Goal: Task Accomplishment & Management: Complete application form

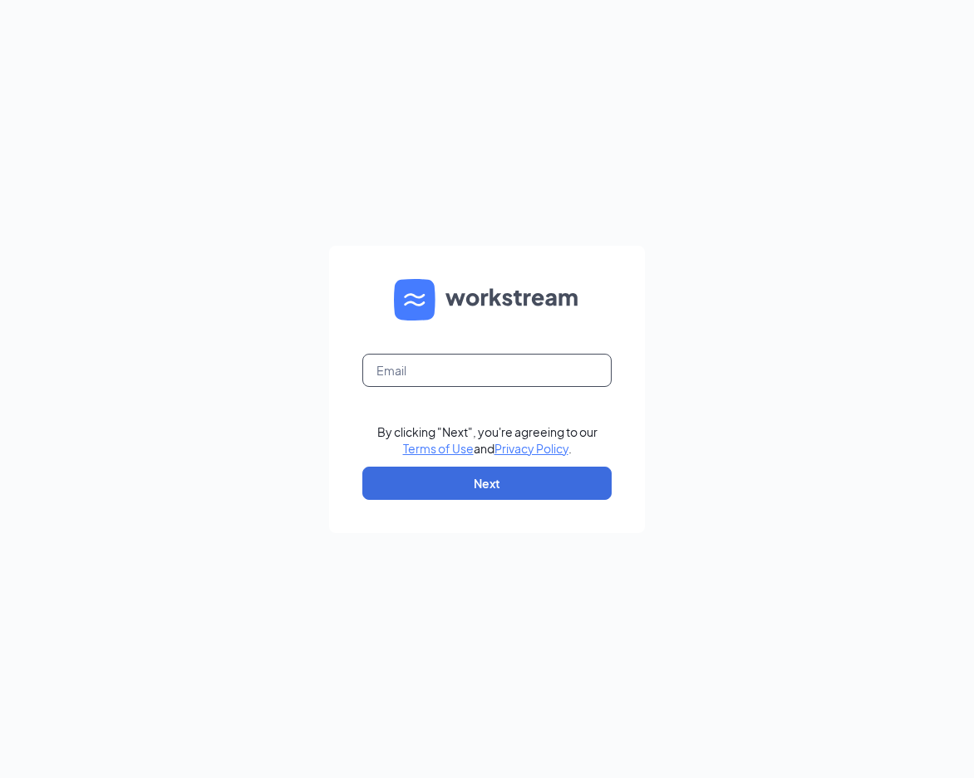
click at [503, 370] on input "text" at bounding box center [486, 370] width 249 height 33
type input "967@dktinvestments.com"
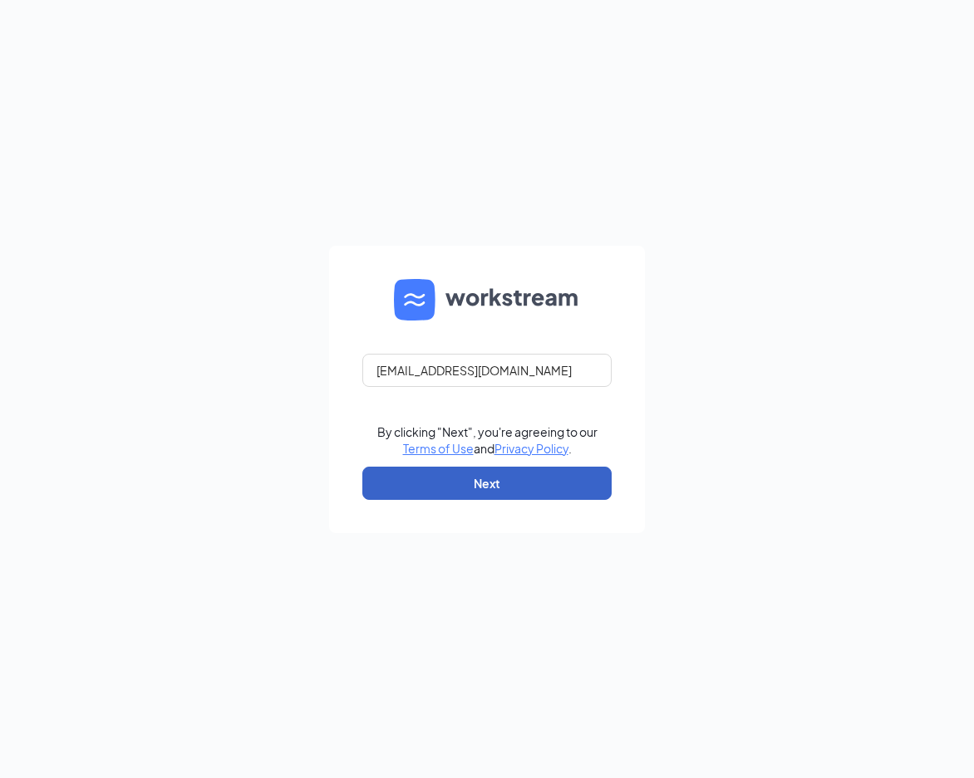
drag, startPoint x: 365, startPoint y: 483, endPoint x: 388, endPoint y: 481, distance: 22.6
click at [368, 488] on button "Next" at bounding box center [486, 483] width 249 height 33
click at [392, 480] on button "button" at bounding box center [486, 483] width 249 height 33
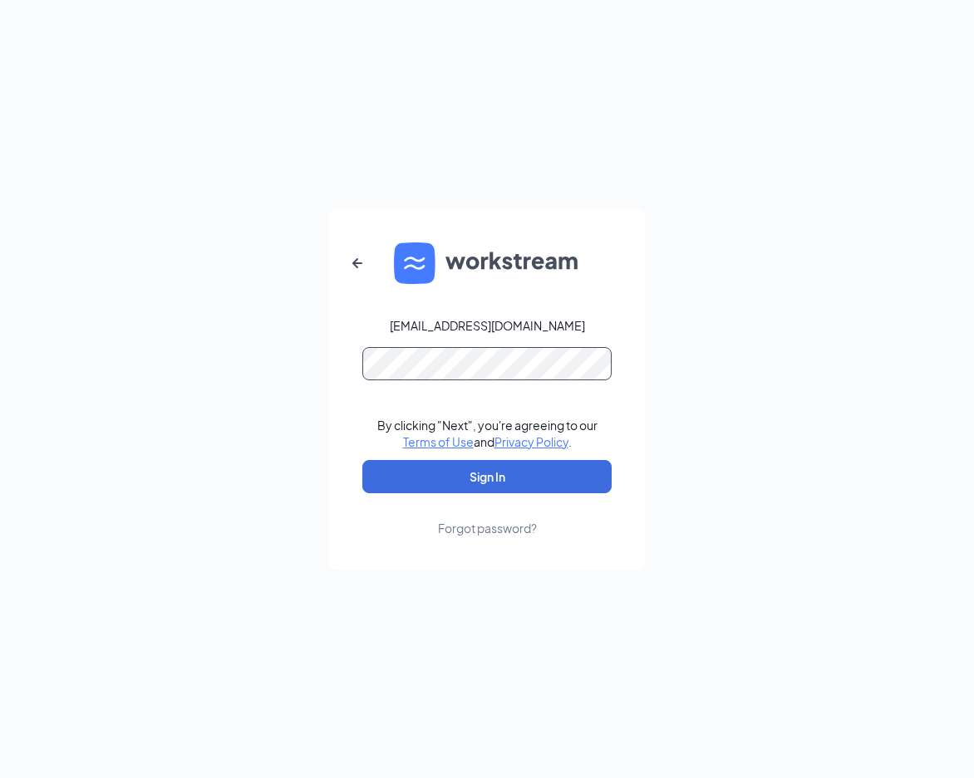
click at [362, 460] on button "Sign In" at bounding box center [486, 476] width 249 height 33
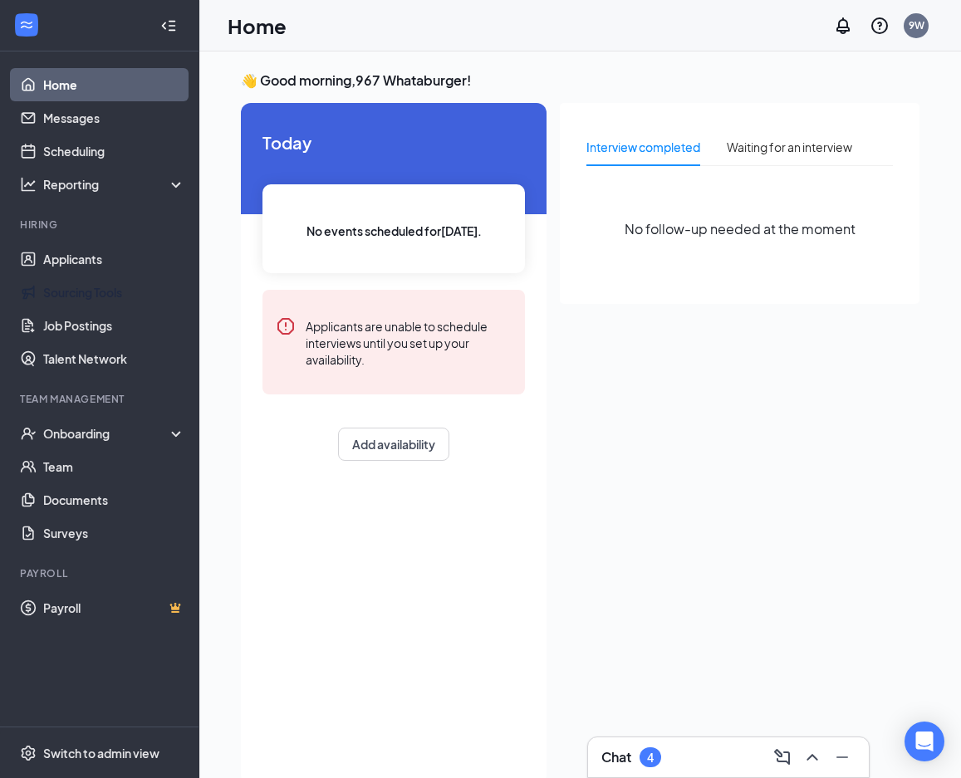
drag, startPoint x: 117, startPoint y: 299, endPoint x: 231, endPoint y: 198, distance: 152.4
click at [231, 198] on div "👋 Good morning, 967 Whataburger ! [DATE] No events scheduled for [DATE] . Appli…" at bounding box center [580, 432] width 705 height 722
click at [87, 439] on div "Onboarding" at bounding box center [107, 433] width 128 height 17
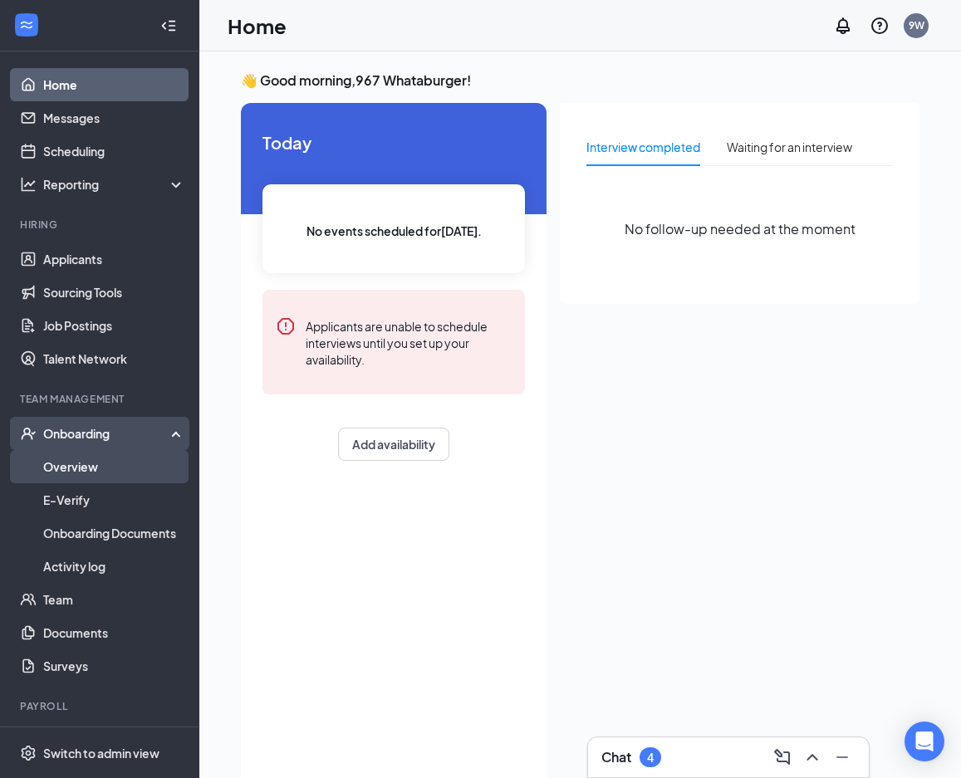
click at [105, 464] on link "Overview" at bounding box center [114, 466] width 142 height 33
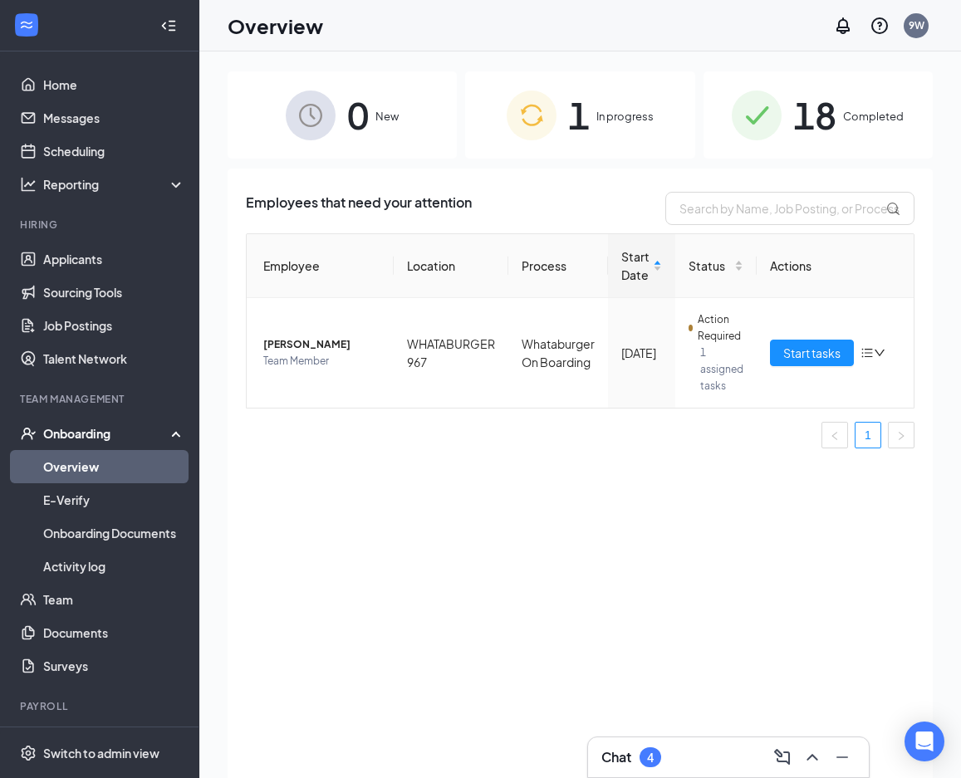
click at [621, 106] on div "1 In progress" at bounding box center [579, 114] width 229 height 87
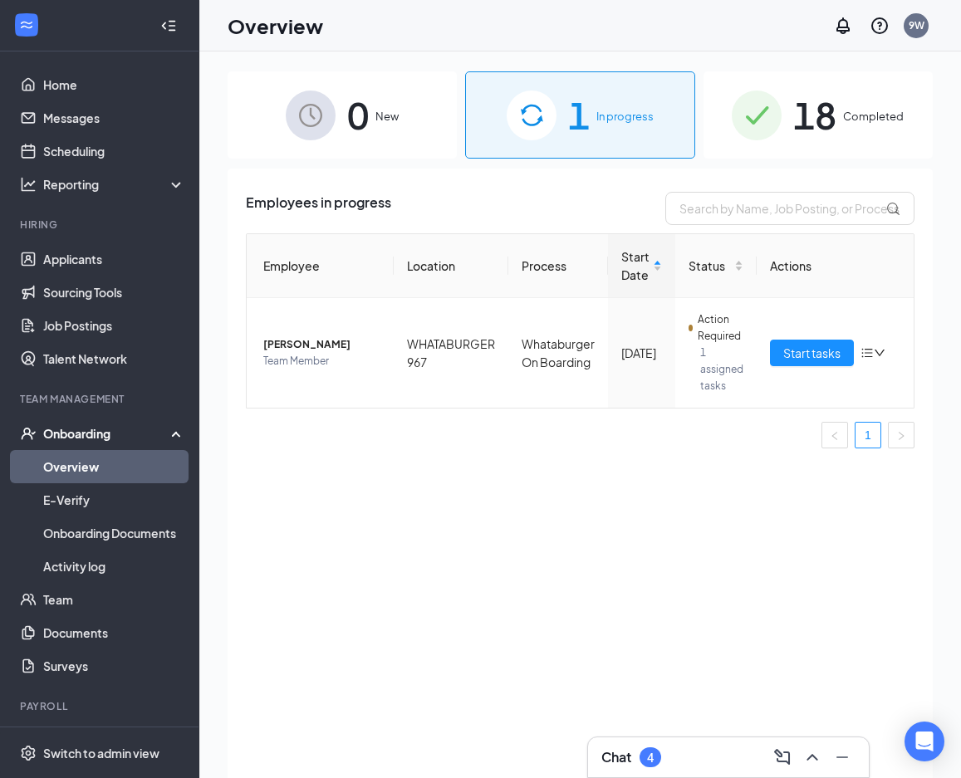
click at [810, 109] on span "18" at bounding box center [814, 114] width 43 height 57
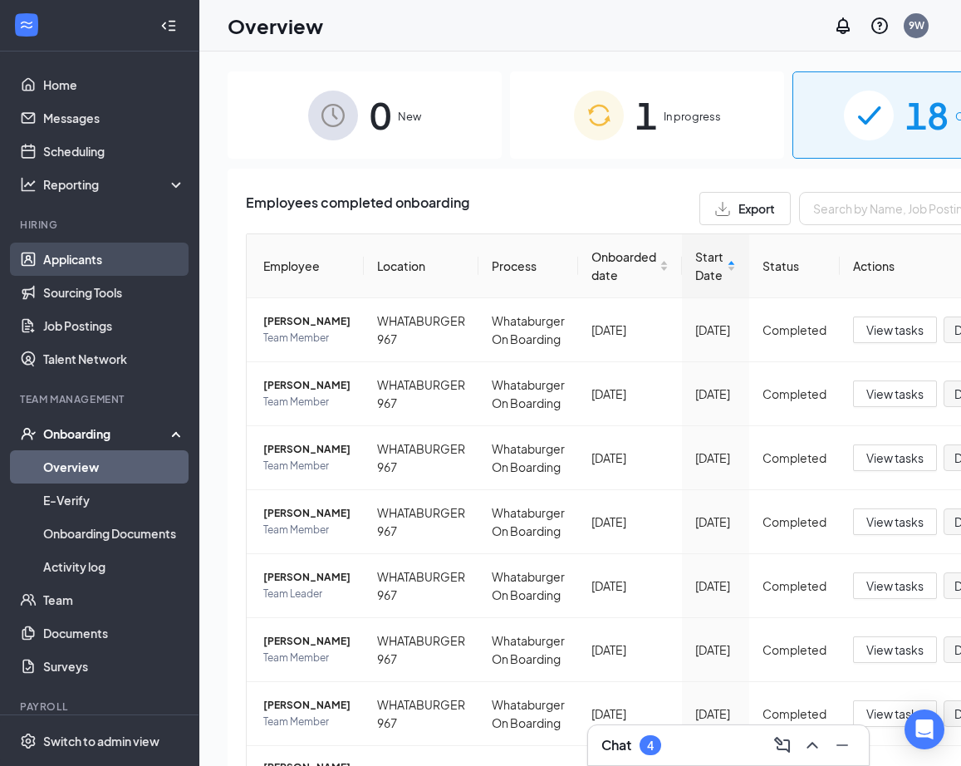
click at [120, 260] on link "Applicants" at bounding box center [114, 259] width 142 height 33
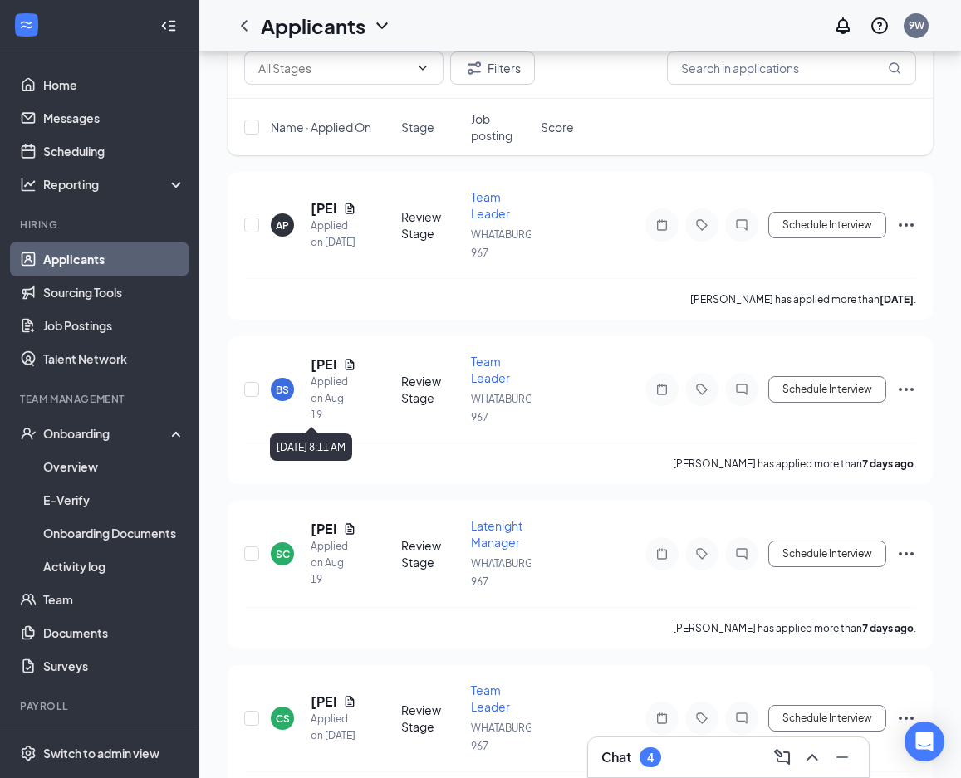
scroll to position [121, 0]
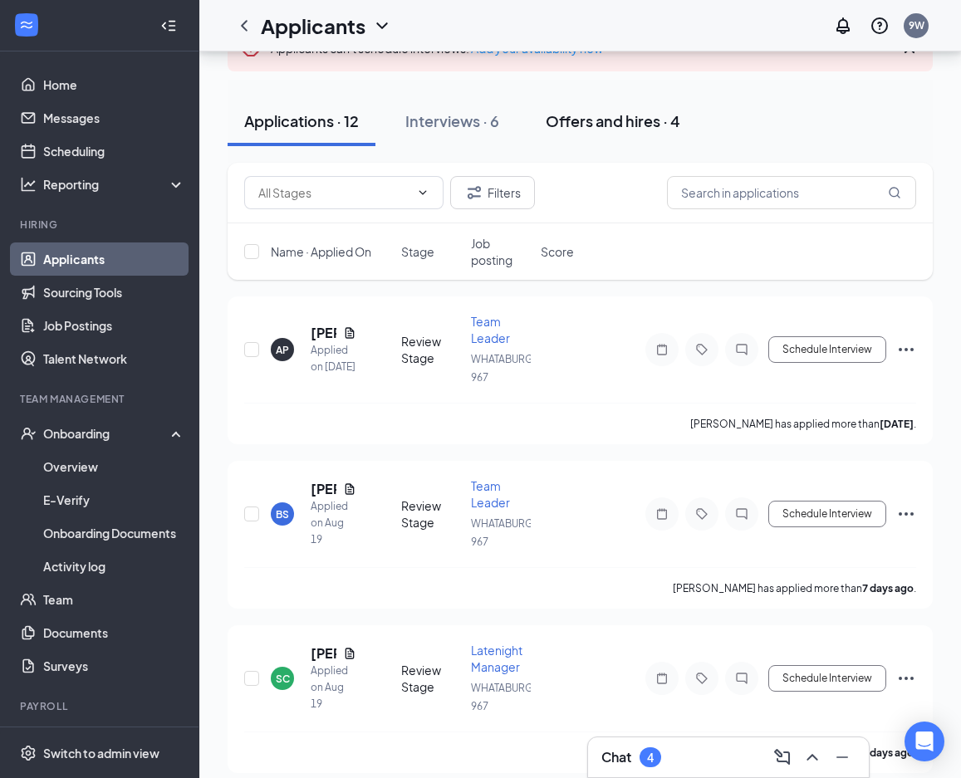
click at [606, 105] on button "Offers and hires · 4" at bounding box center [613, 121] width 168 height 50
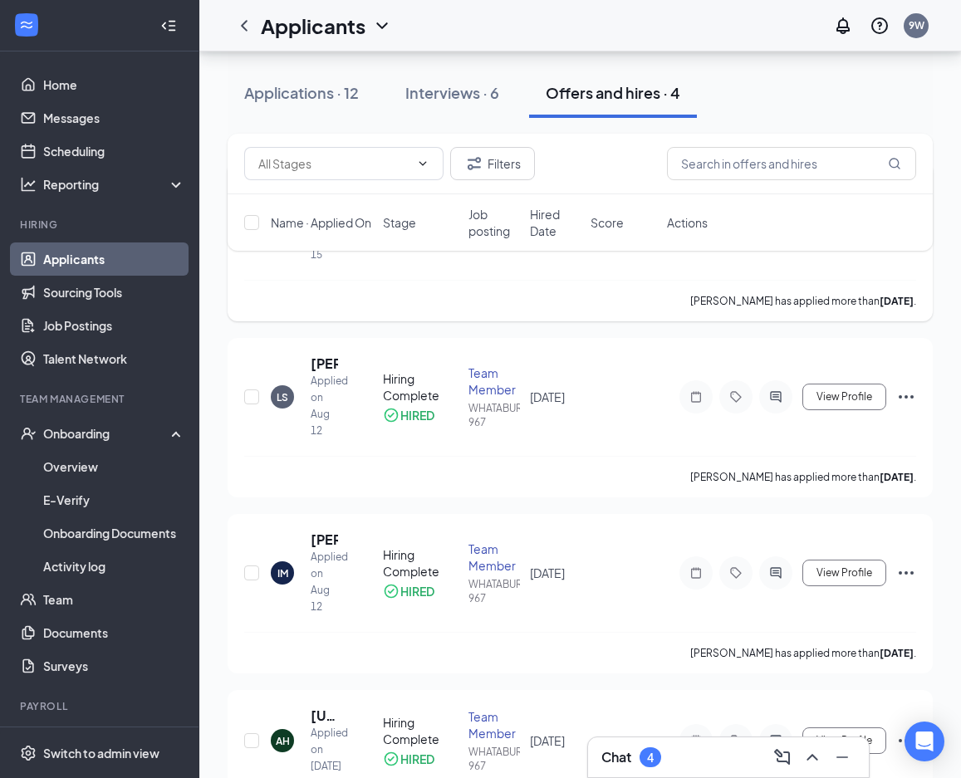
scroll to position [331, 0]
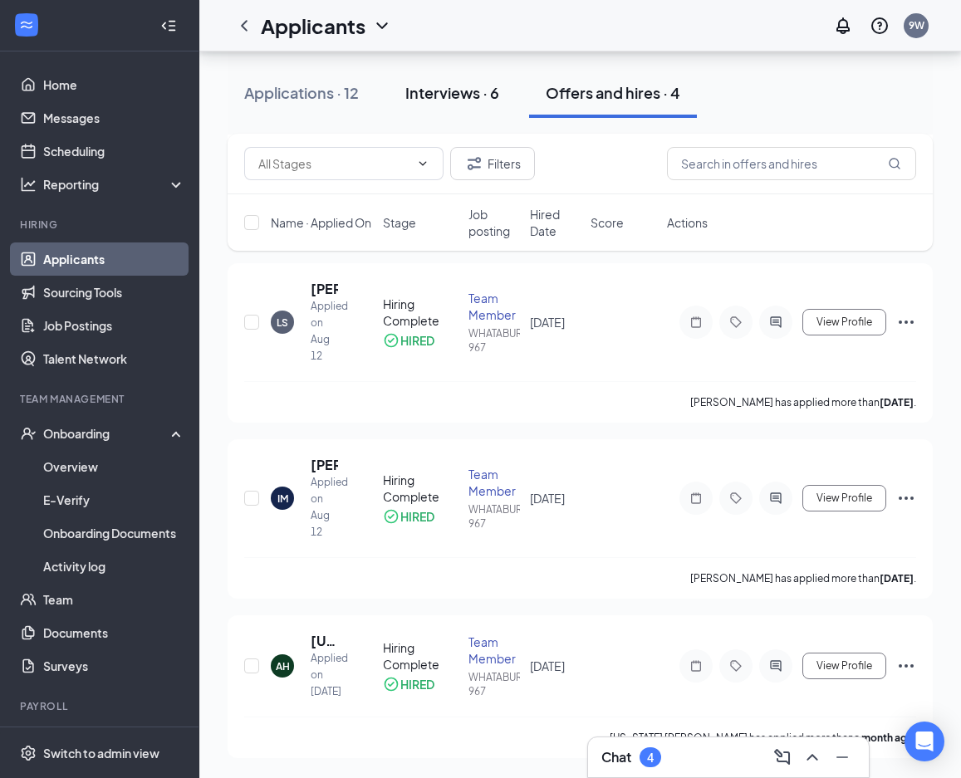
click at [463, 106] on button "Interviews · 6" at bounding box center [452, 93] width 127 height 50
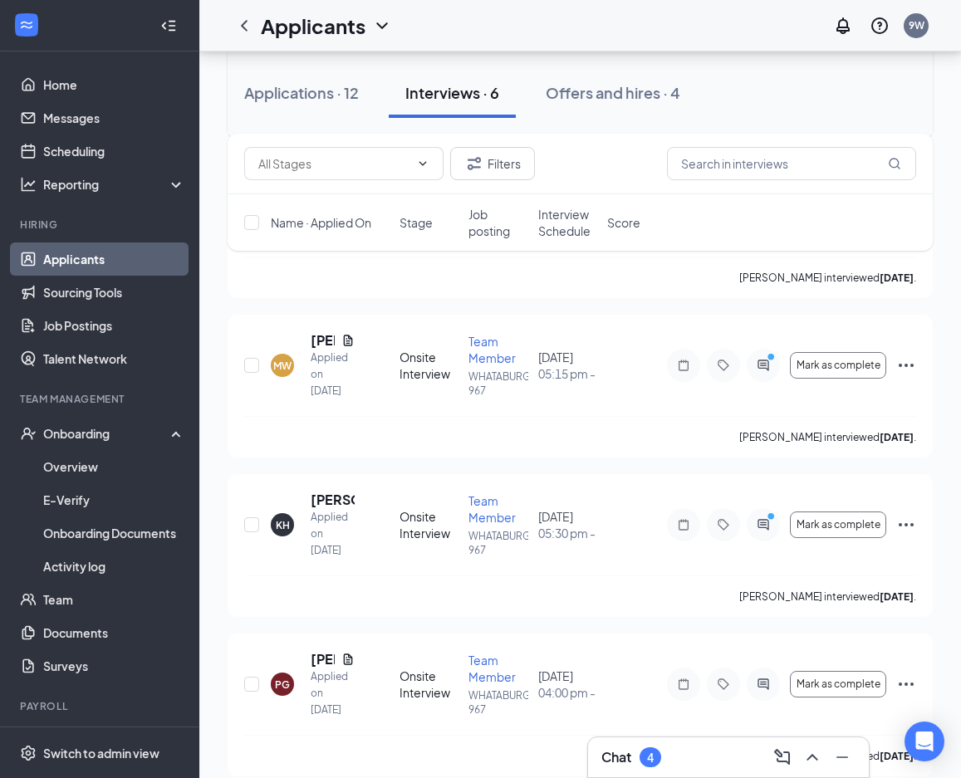
scroll to position [590, 0]
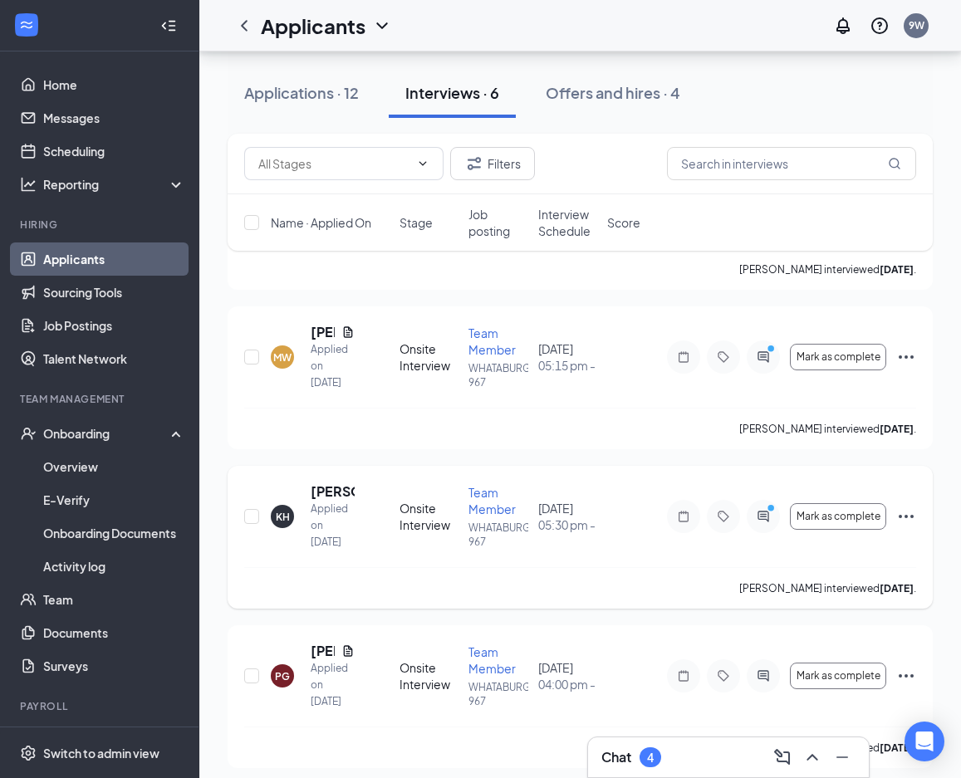
click at [908, 510] on icon "Ellipses" at bounding box center [906, 517] width 20 height 20
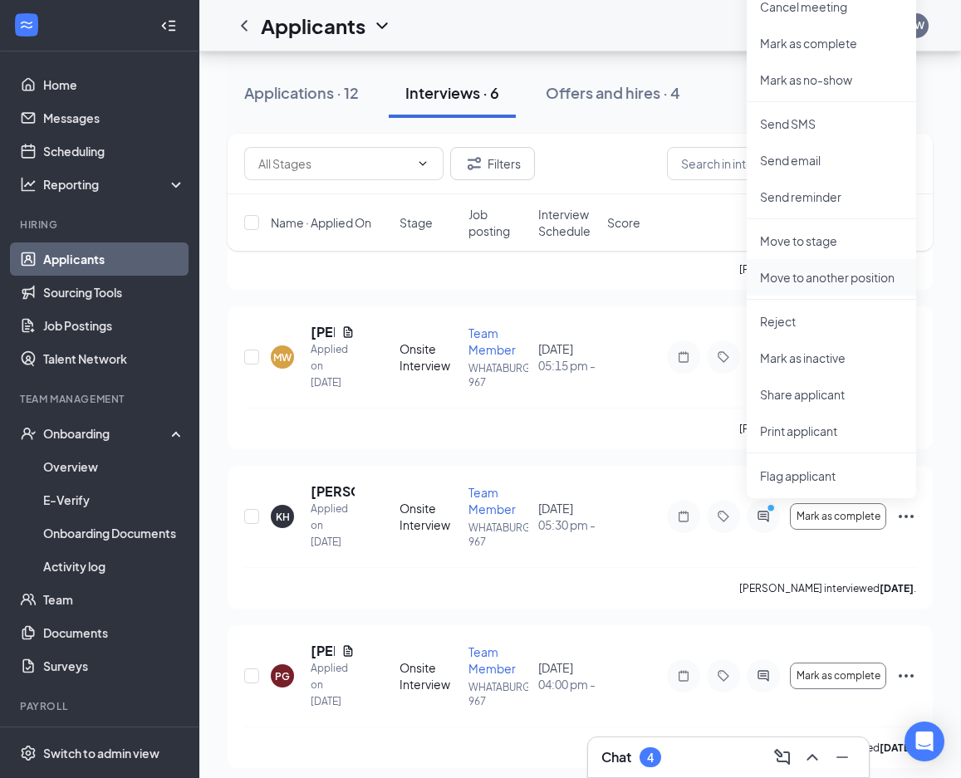
scroll to position [507, 0]
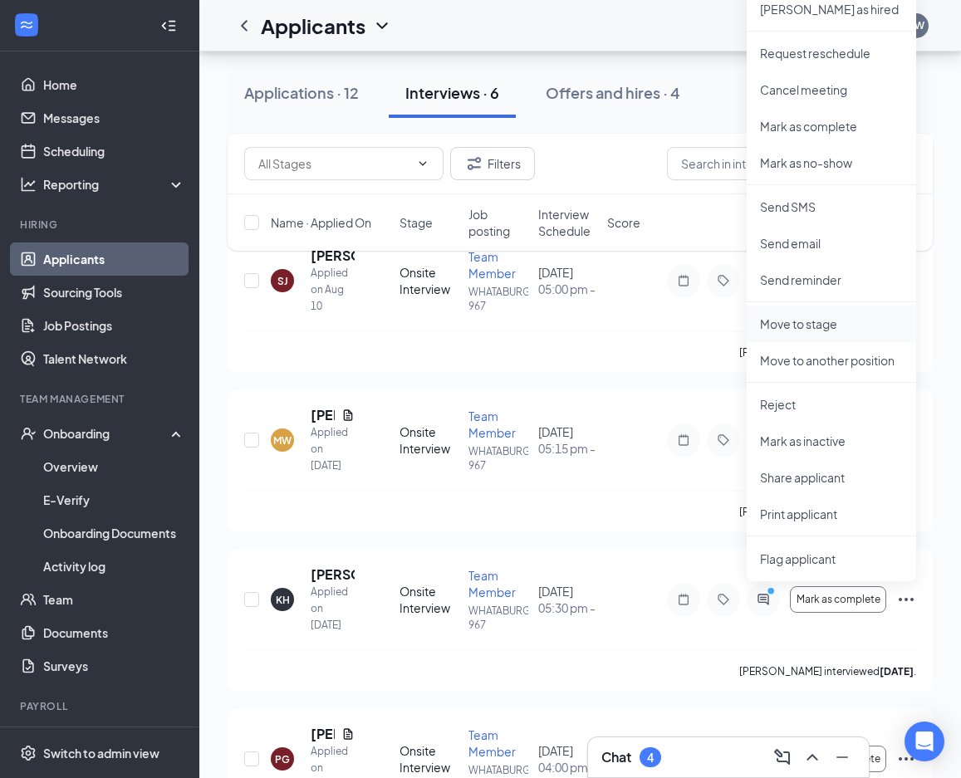
click at [831, 316] on li "Move to stage" at bounding box center [831, 324] width 169 height 37
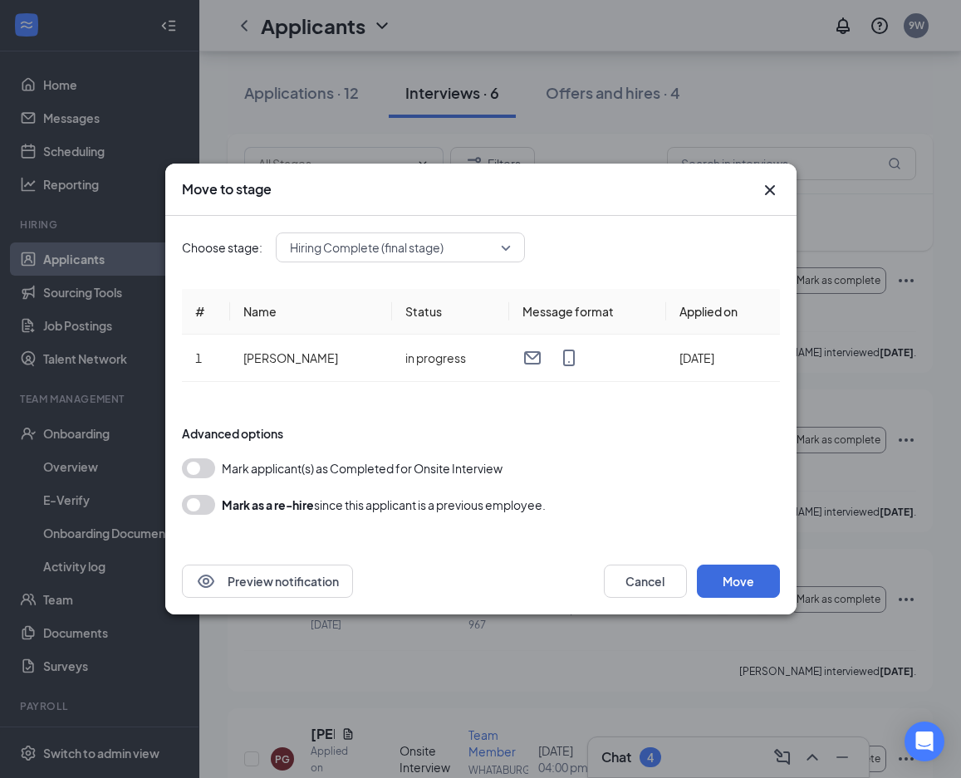
click at [400, 248] on span "Hiring Complete (final stage)" at bounding box center [367, 247] width 154 height 25
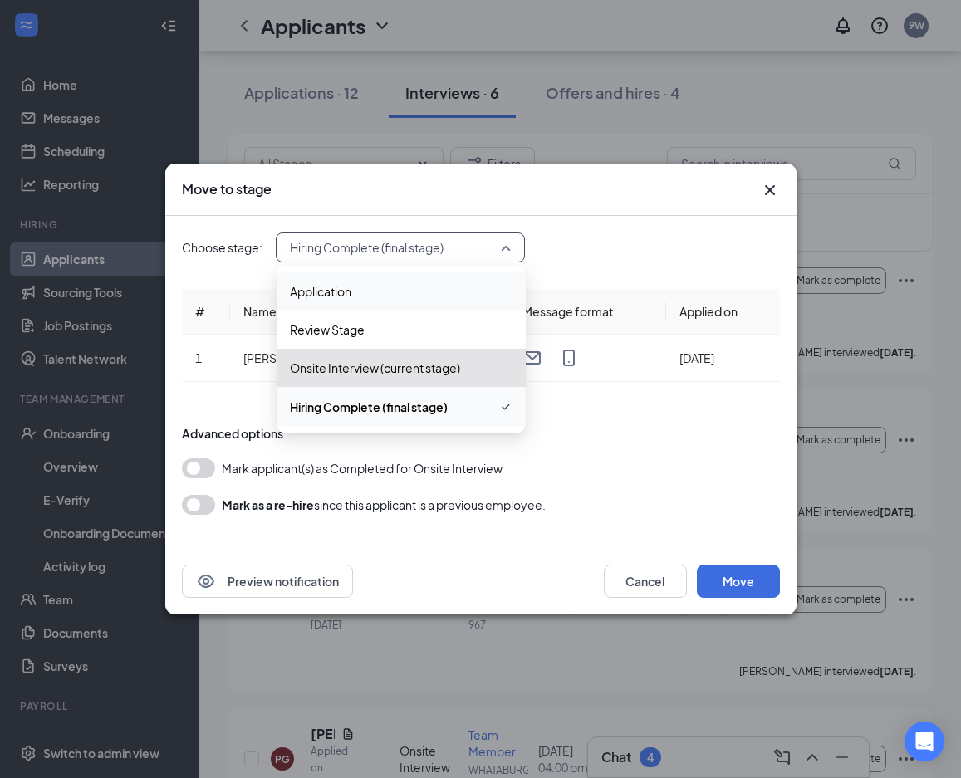
click at [470, 410] on span "Hiring Complete (final stage)" at bounding box center [401, 407] width 223 height 20
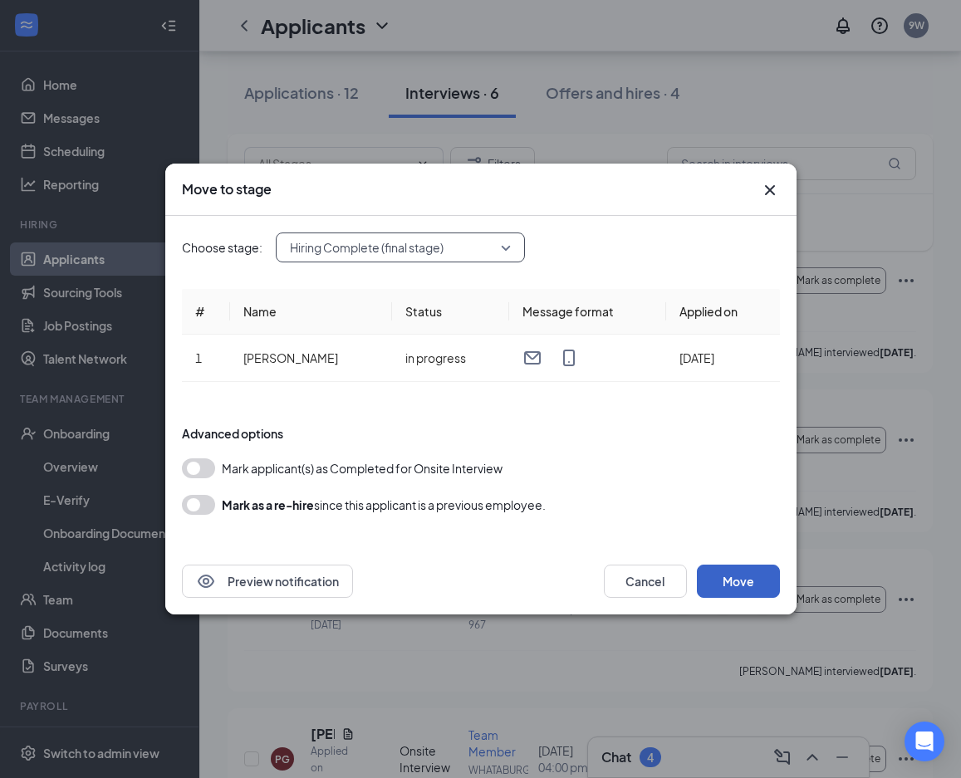
click at [720, 572] on button "Move" at bounding box center [738, 581] width 83 height 33
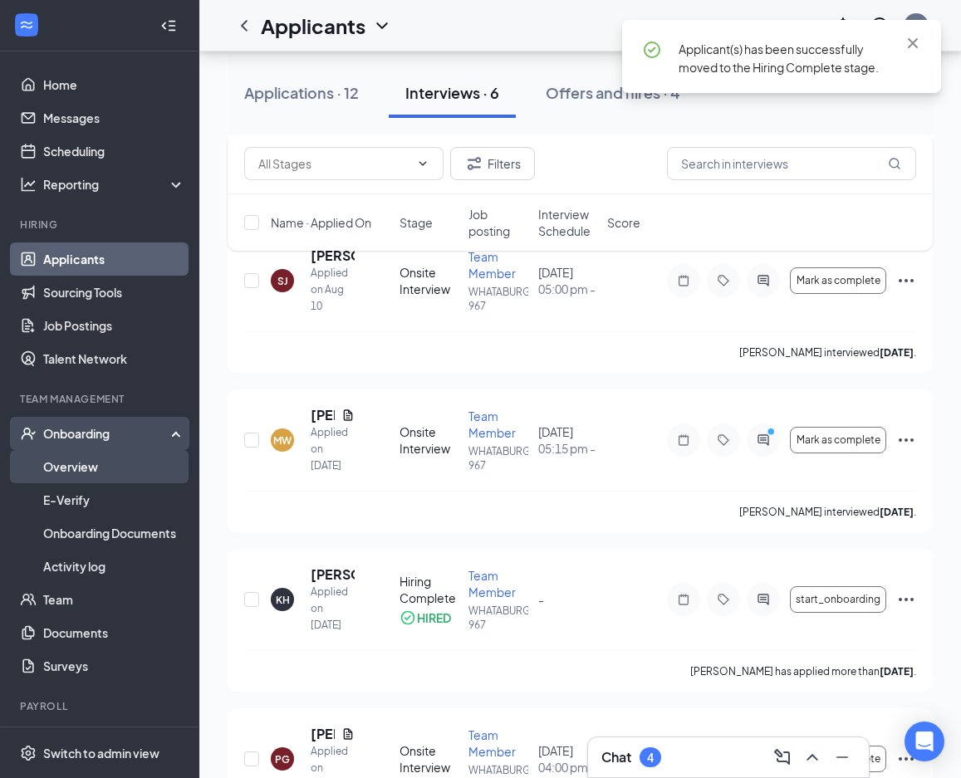
click at [78, 477] on link "Overview" at bounding box center [114, 466] width 142 height 33
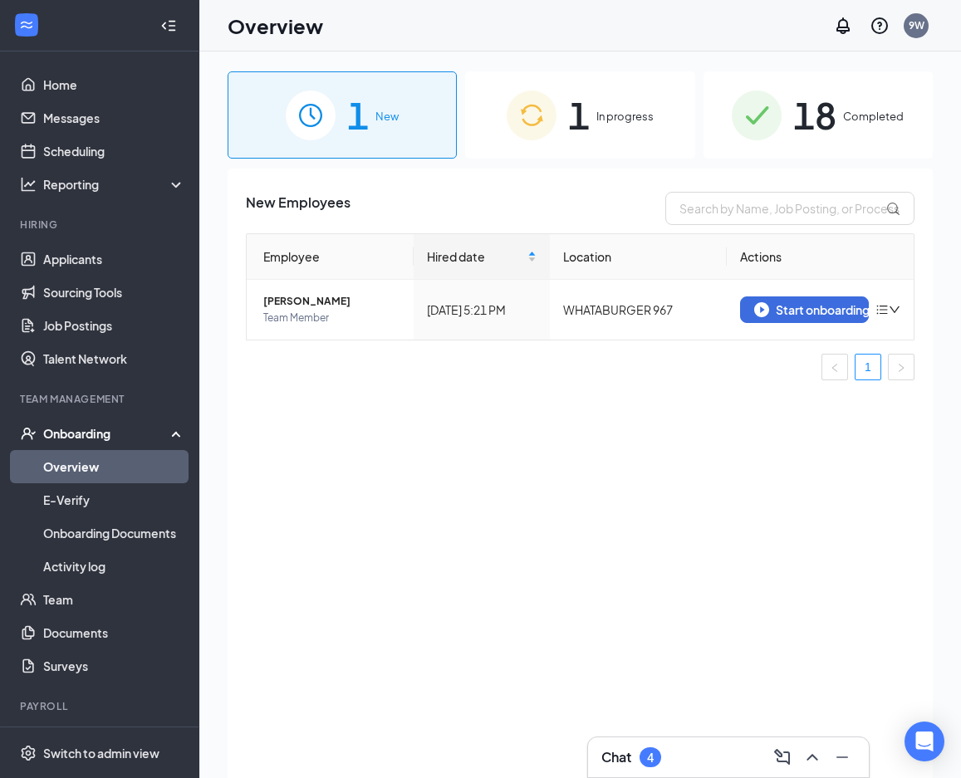
click at [618, 113] on span "In progress" at bounding box center [624, 116] width 57 height 17
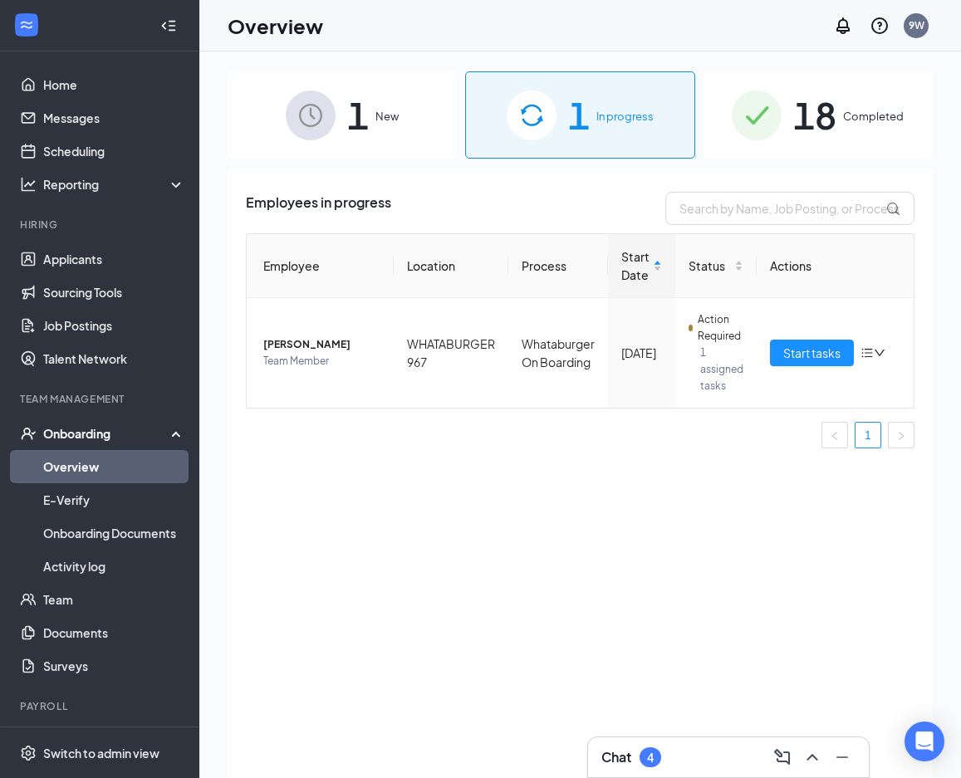
click at [365, 127] on span "1" at bounding box center [358, 114] width 22 height 57
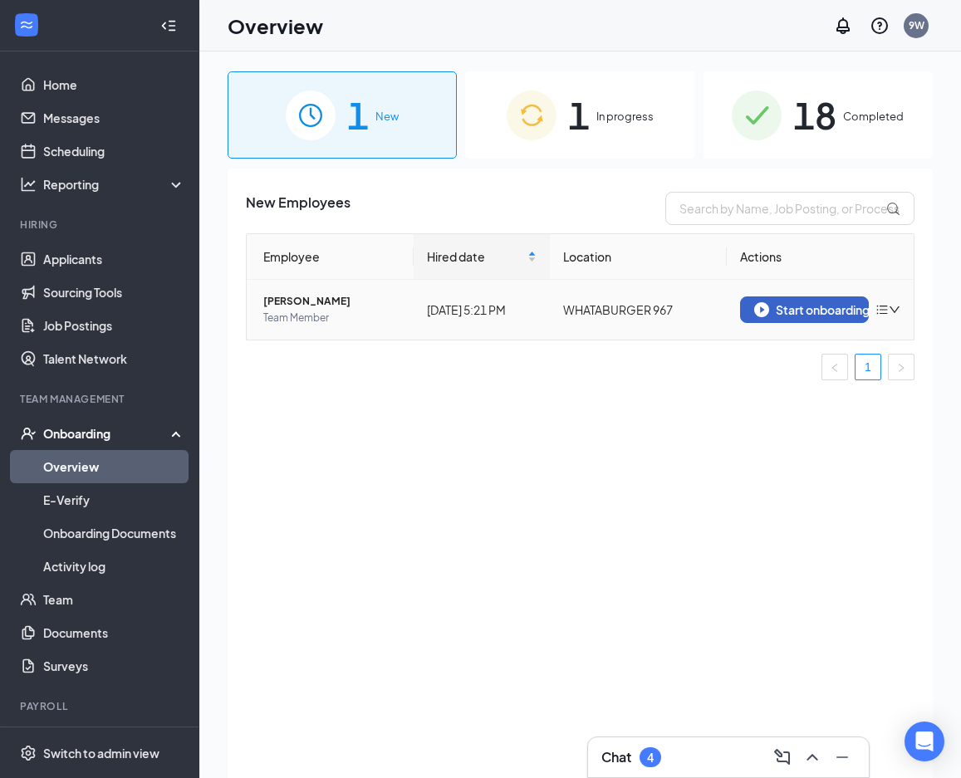
click at [778, 313] on div "Start onboarding" at bounding box center [804, 309] width 101 height 15
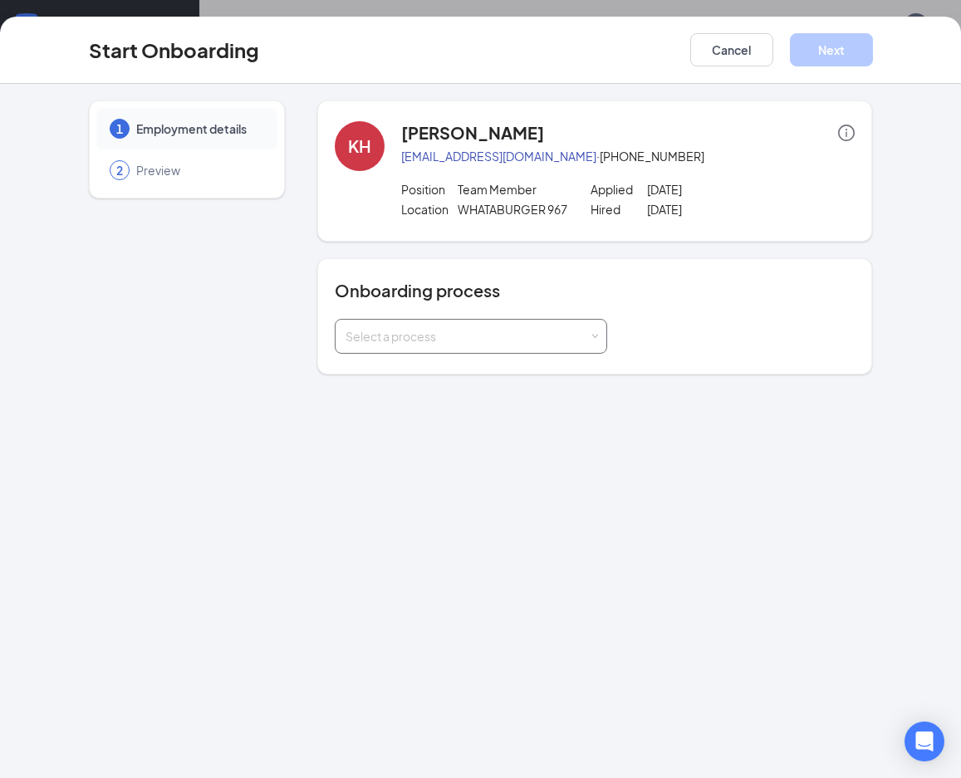
click at [380, 336] on div "Select a process" at bounding box center [467, 336] width 243 height 17
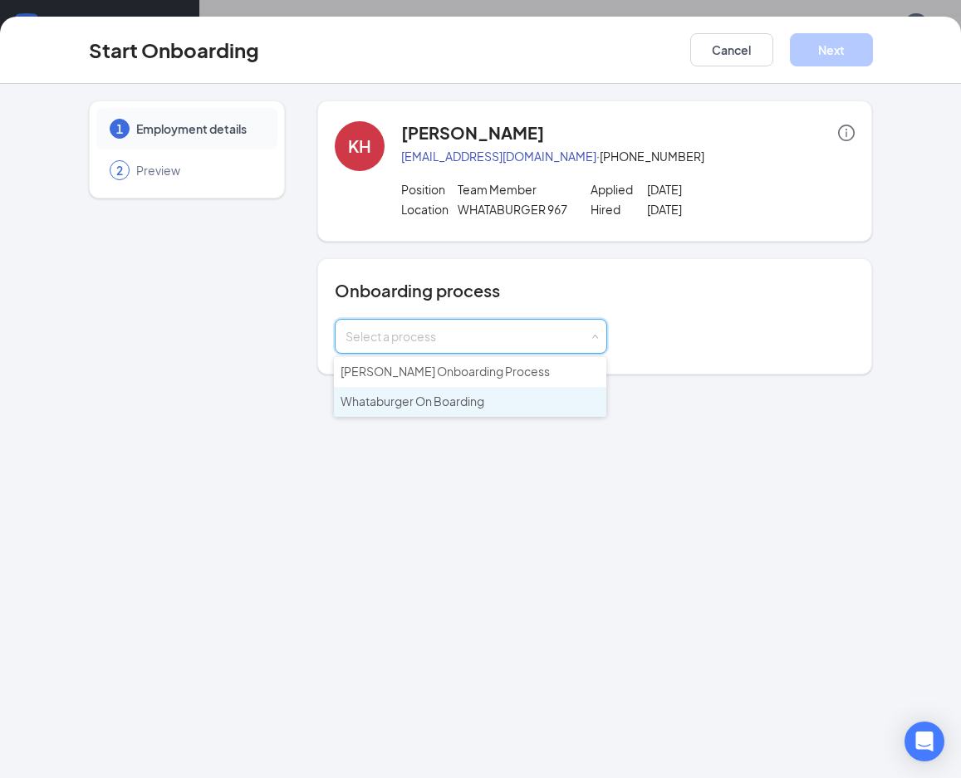
click at [405, 398] on span "Whataburger On Boarding" at bounding box center [413, 401] width 144 height 15
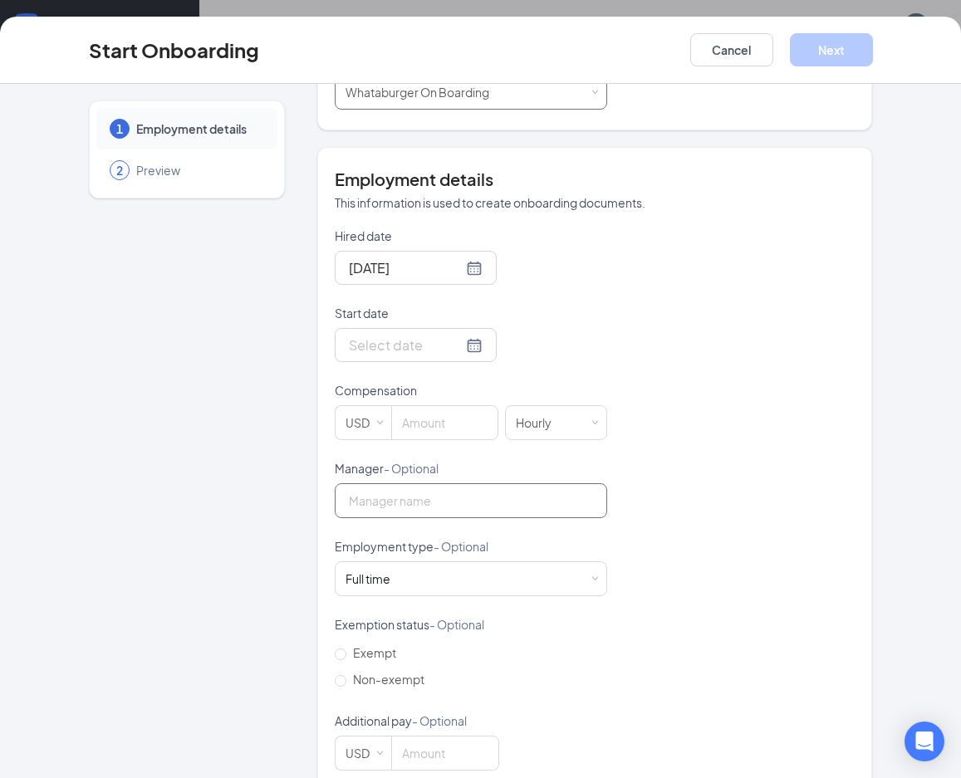
scroll to position [249, 0]
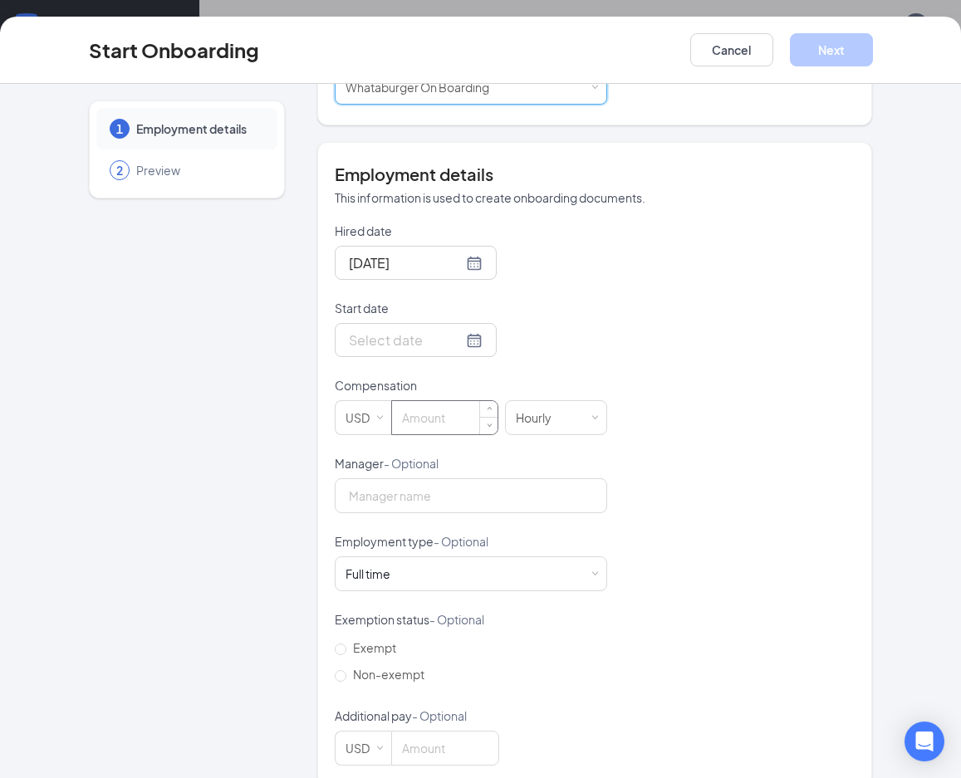
click at [425, 419] on input at bounding box center [444, 417] width 105 height 33
type input "11"
click at [375, 510] on input "Manager - Optional" at bounding box center [471, 495] width 272 height 35
type input "[PERSON_NAME]"
click at [374, 643] on span "Exempt" at bounding box center [374, 647] width 56 height 15
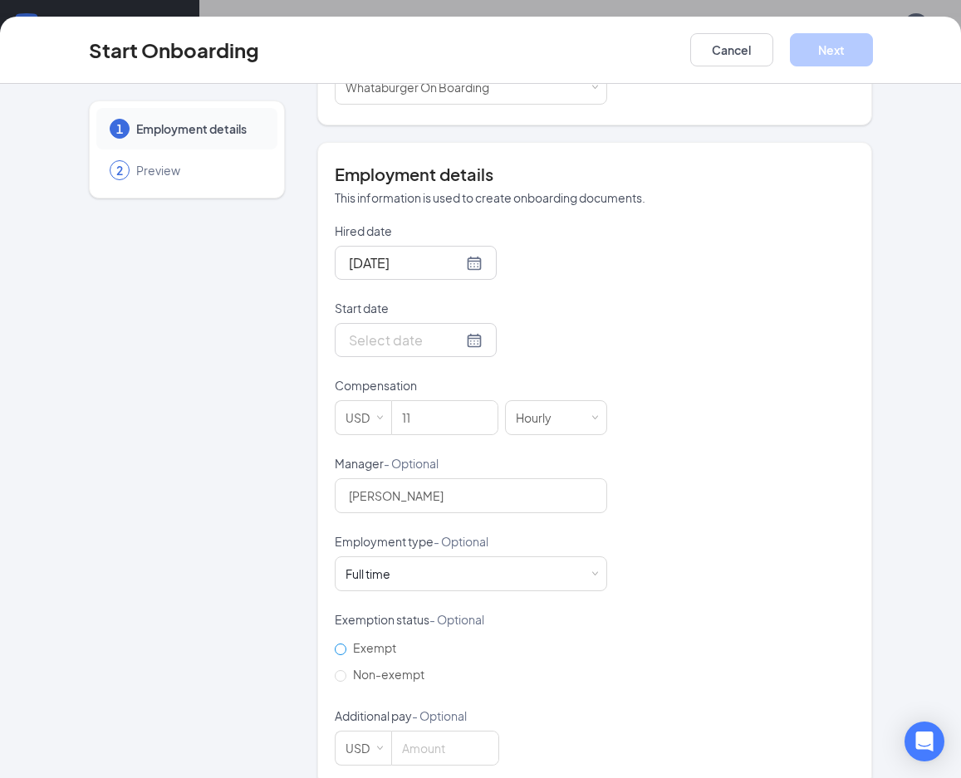
click at [346, 644] on input "Exempt" at bounding box center [341, 650] width 12 height 12
radio input "true"
click at [383, 686] on label "Non-exempt" at bounding box center [383, 674] width 96 height 27
click at [346, 682] on input "Non-exempt" at bounding box center [341, 676] width 12 height 12
radio input "true"
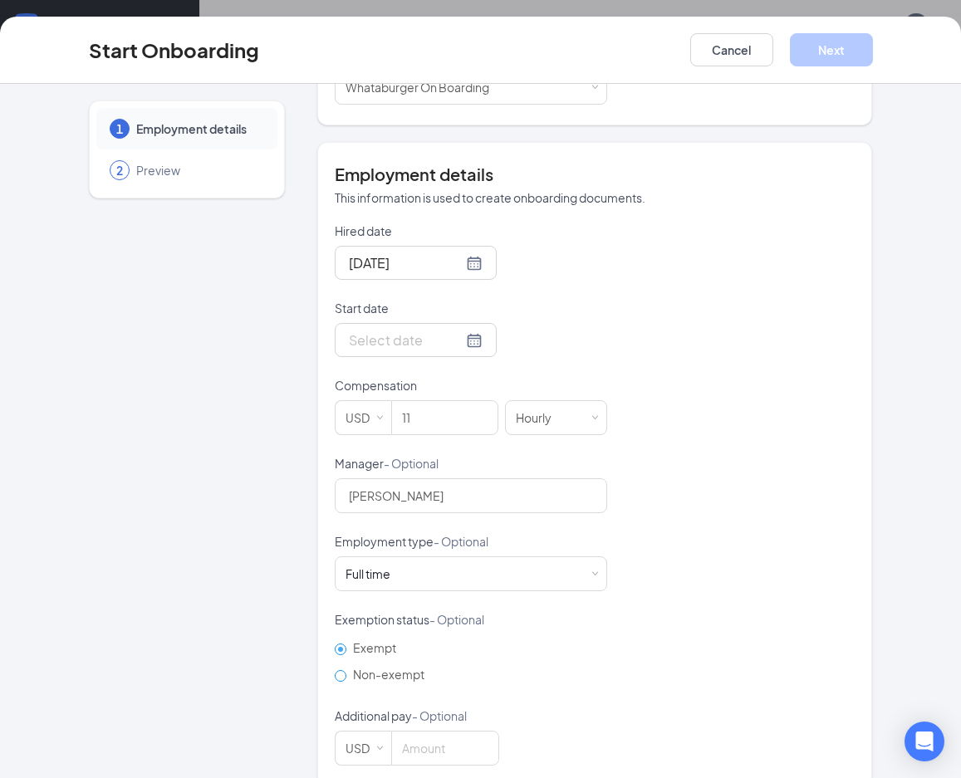
radio input "false"
drag, startPoint x: 426, startPoint y: 739, endPoint x: 431, endPoint y: 731, distance: 9.7
click at [426, 740] on input at bounding box center [445, 748] width 106 height 33
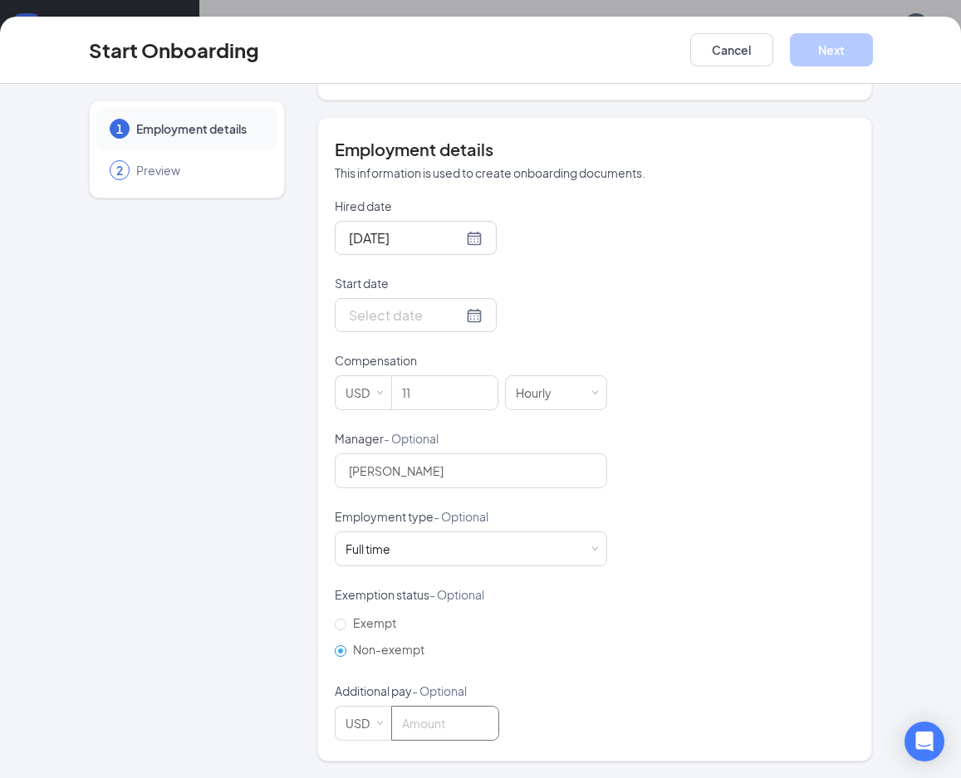
scroll to position [75, 0]
click at [391, 316] on input "Start date" at bounding box center [406, 315] width 114 height 21
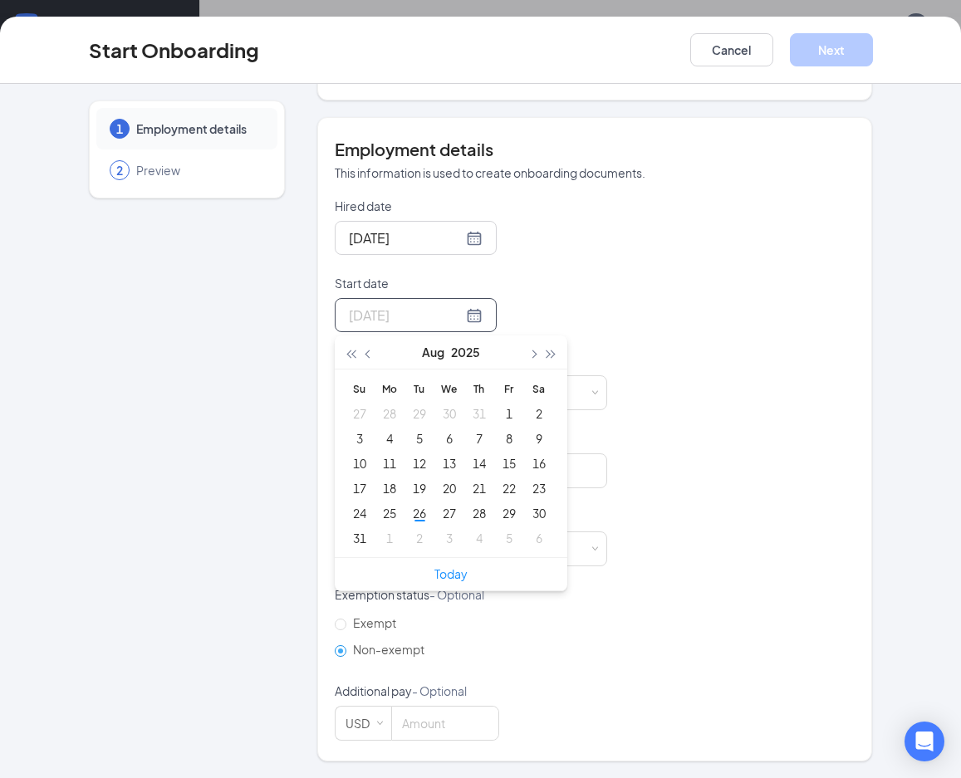
type input "[DATE]"
click at [416, 436] on div "5" at bounding box center [420, 439] width 20 height 20
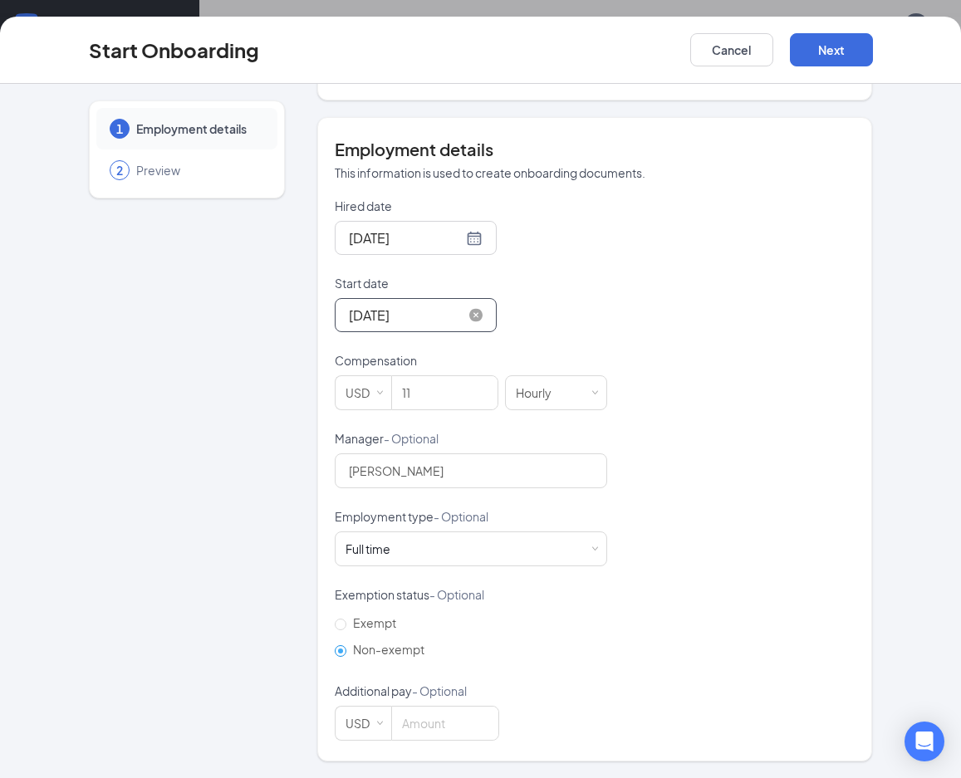
click at [408, 325] on input "[DATE]" at bounding box center [406, 315] width 114 height 21
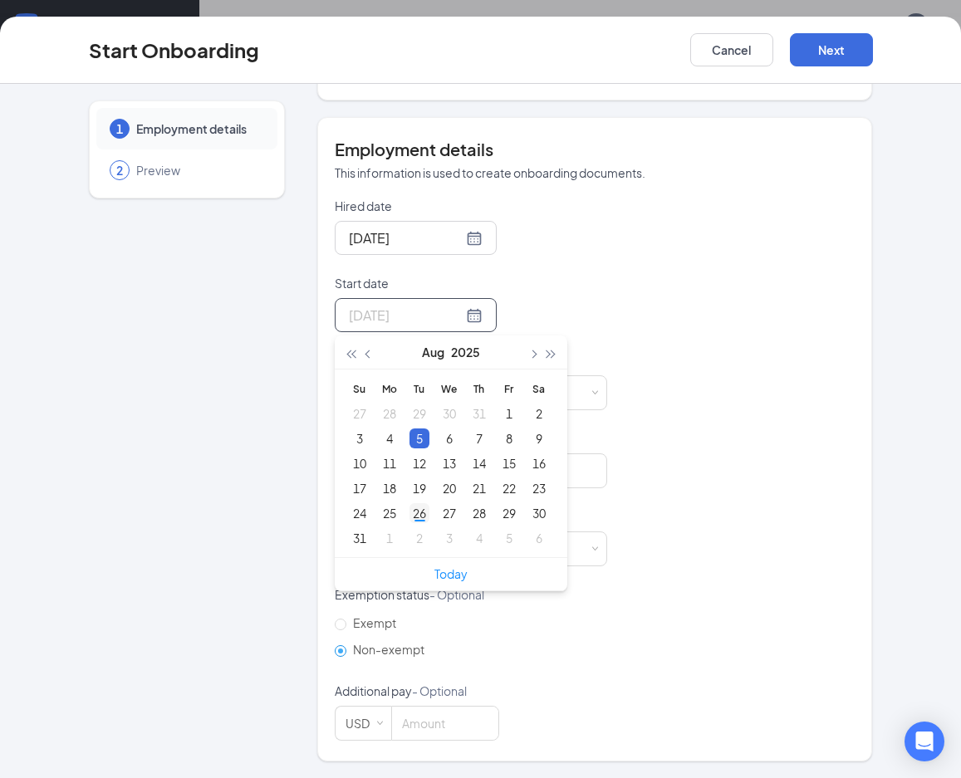
type input "[DATE]"
click at [416, 511] on div "26" at bounding box center [420, 513] width 20 height 20
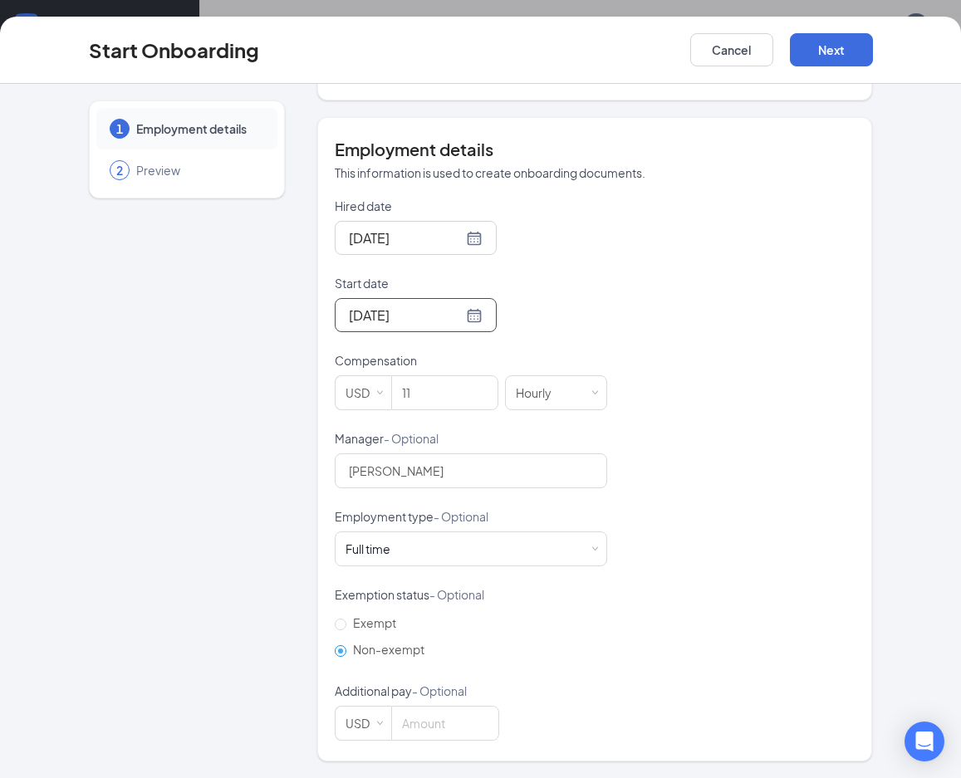
click at [854, 31] on div "Start Onboarding Cancel Next" at bounding box center [480, 50] width 961 height 67
click at [817, 47] on button "Next" at bounding box center [831, 49] width 83 height 33
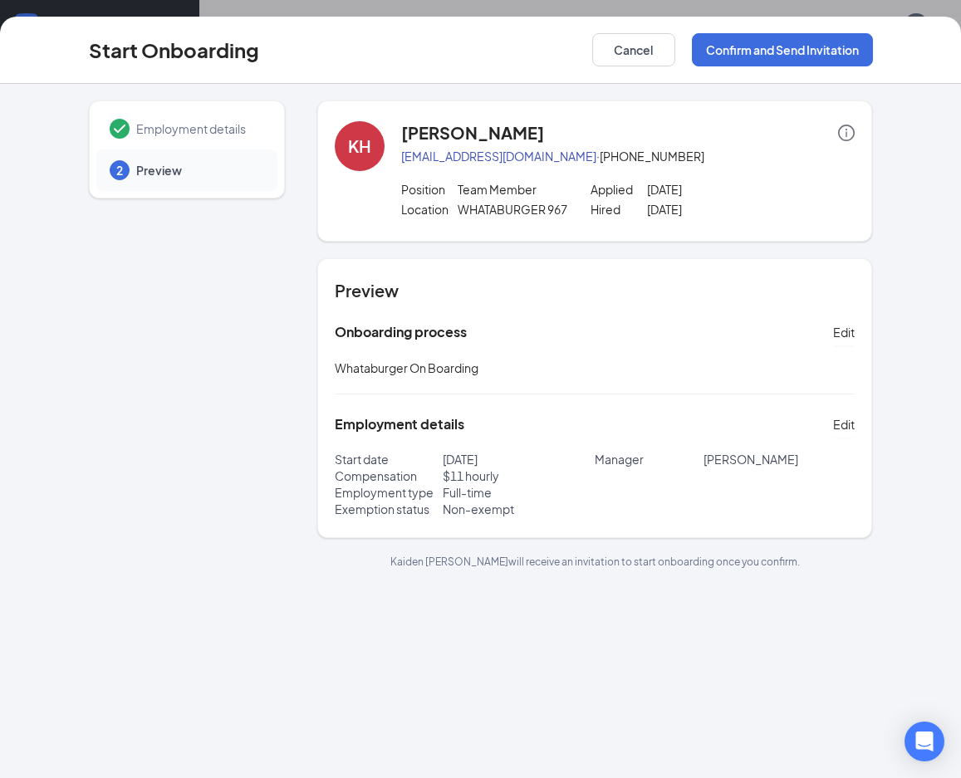
scroll to position [0, 0]
click at [804, 47] on button "Confirm and Send Invitation" at bounding box center [782, 49] width 181 height 33
